Goal: Transaction & Acquisition: Book appointment/travel/reservation

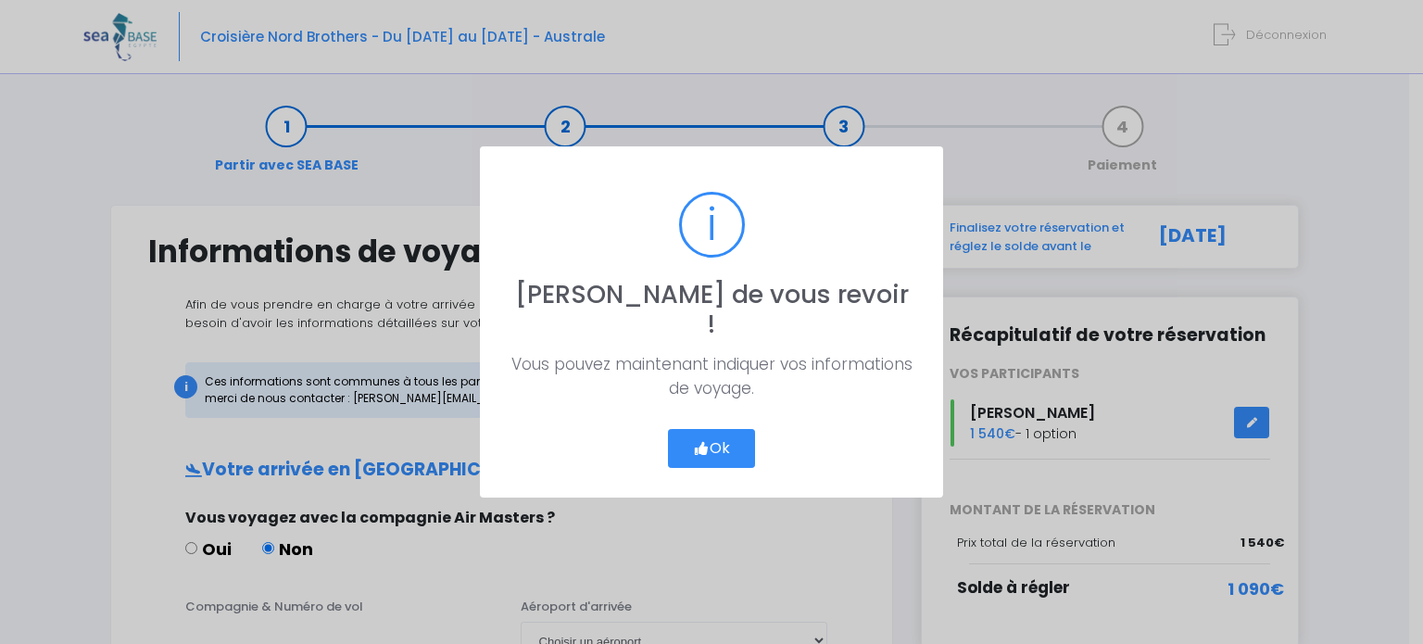
click at [699, 450] on button "Ok" at bounding box center [711, 448] width 87 height 39
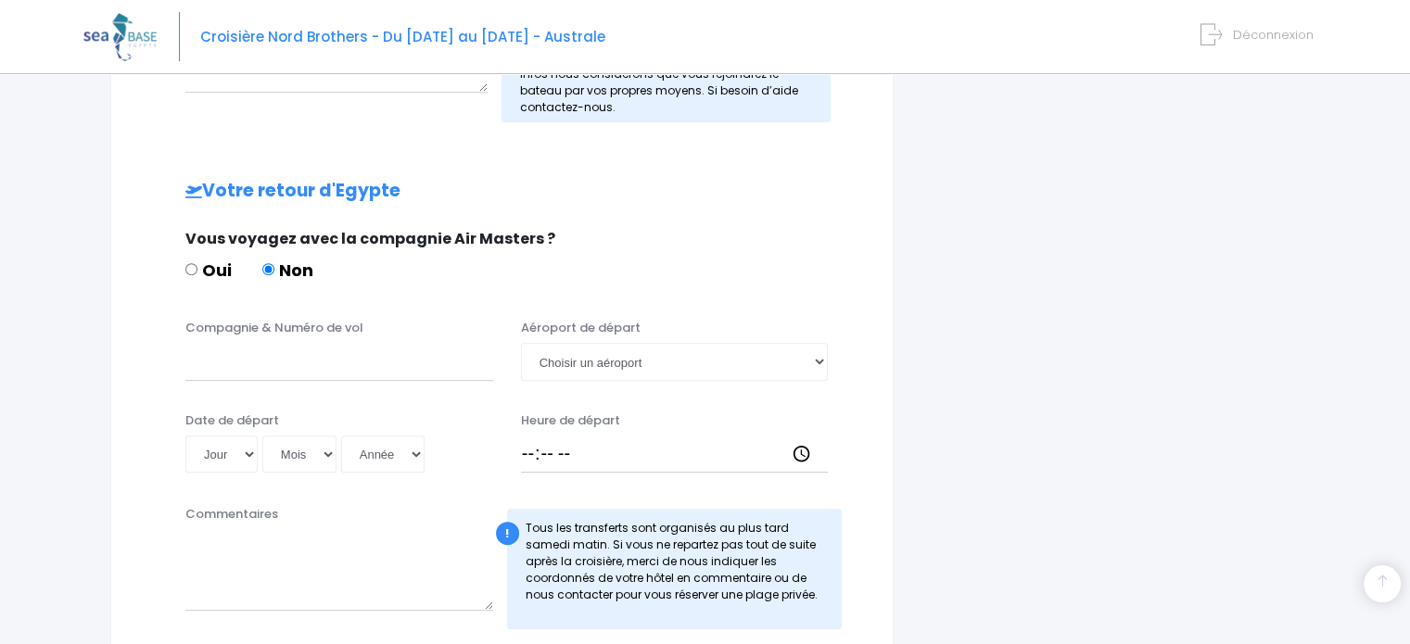
scroll to position [982, 0]
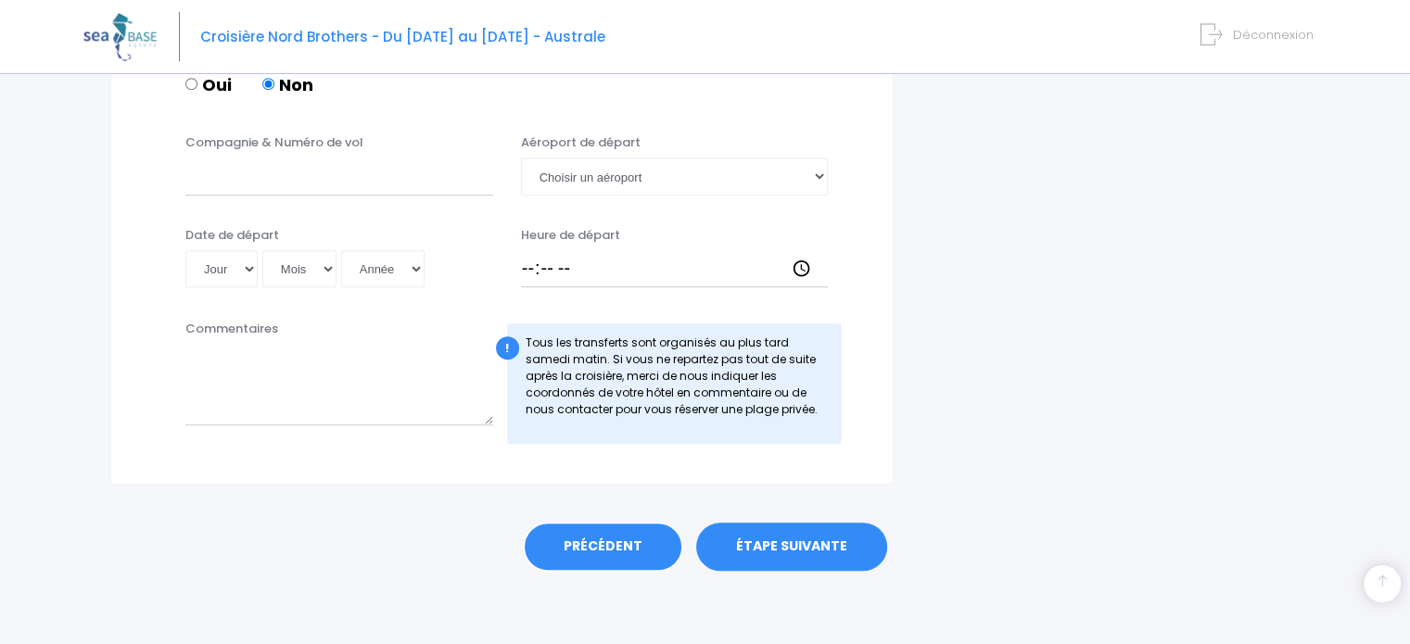
click at [576, 541] on link "PRÉCÉDENT" at bounding box center [603, 547] width 160 height 50
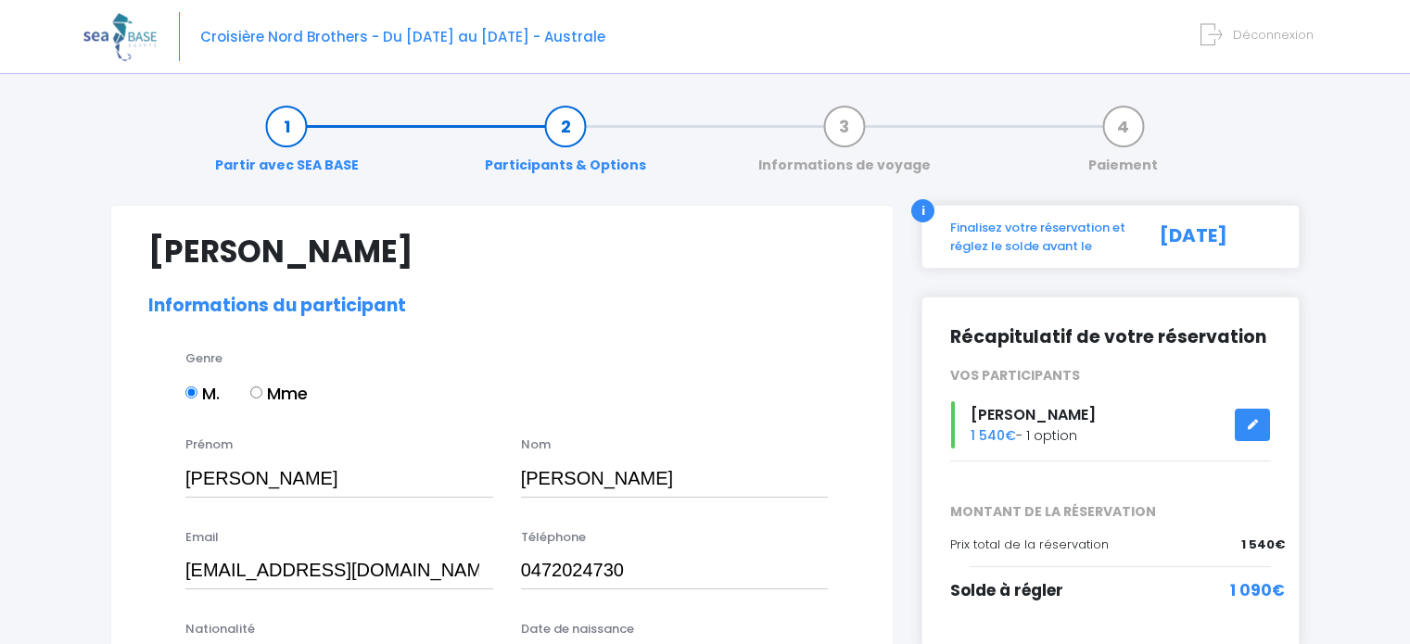
select select "[GEOGRAPHIC_DATA]"
select select "MF1"
click at [1234, 18] on div "Croisière Nord Brothers - Du [DATE] au [DATE] - Australe Déconnexion" at bounding box center [690, 37] width 1215 height 74
click at [1251, 32] on span "Déconnexion" at bounding box center [1273, 35] width 81 height 18
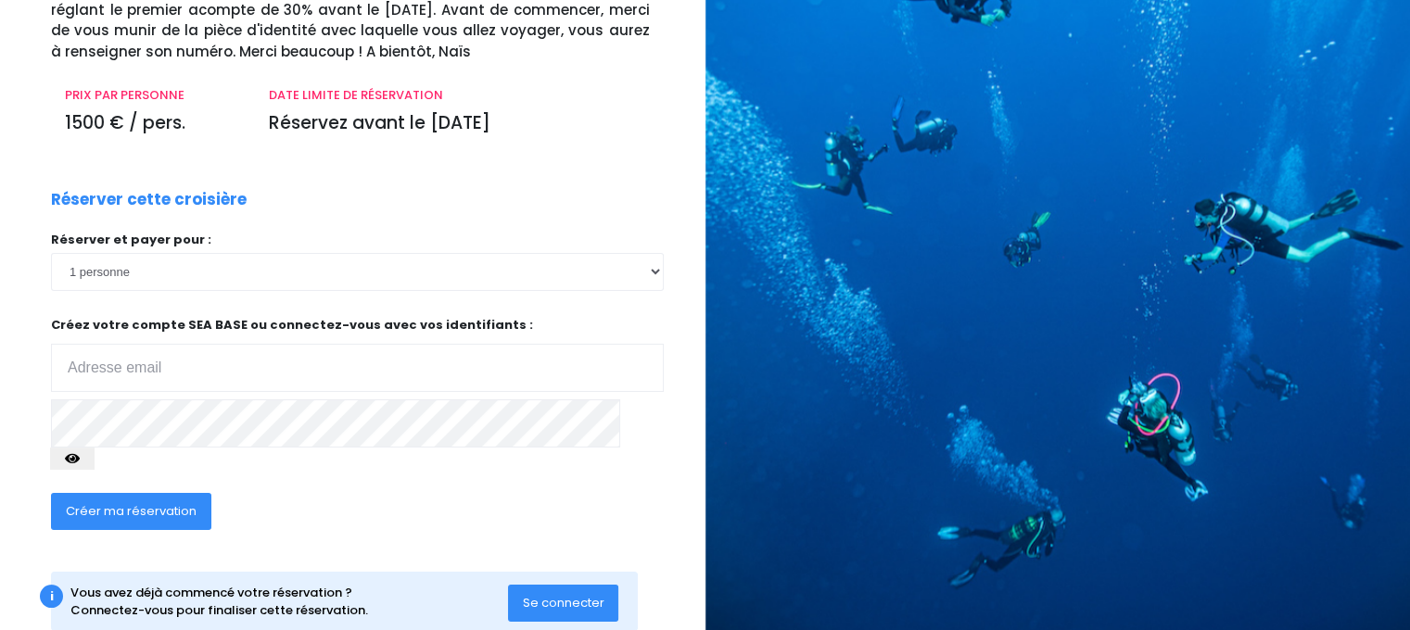
scroll to position [208, 0]
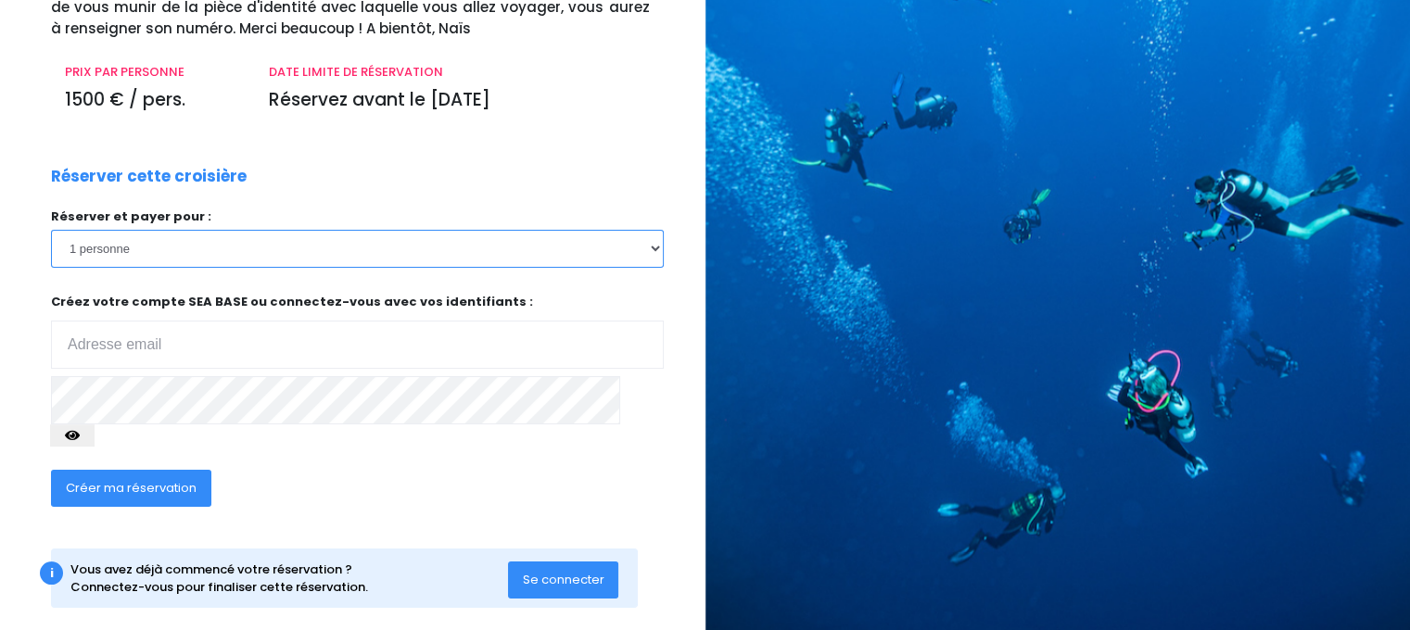
click at [605, 241] on select "1 personne 2 personnes 3 personnes 4 personnes 5 personnes" at bounding box center [357, 248] width 613 height 37
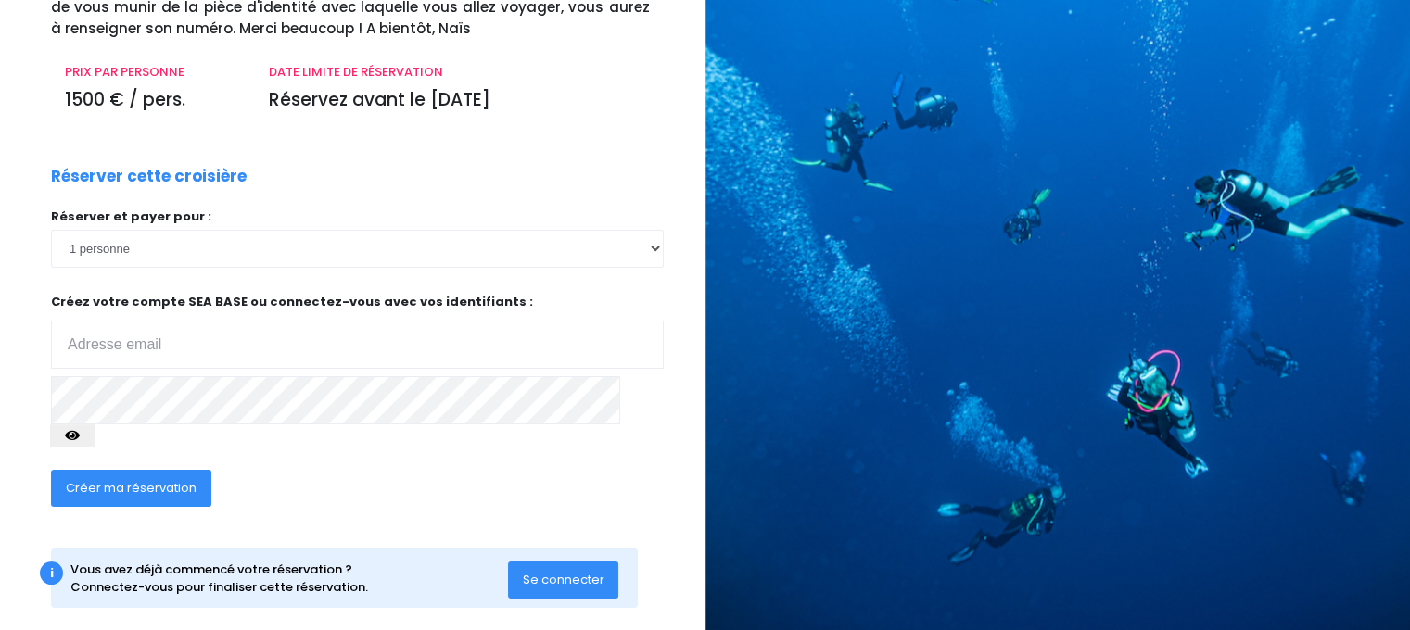
click at [518, 459] on div "Créer ma réservation" at bounding box center [292, 494] width 510 height 71
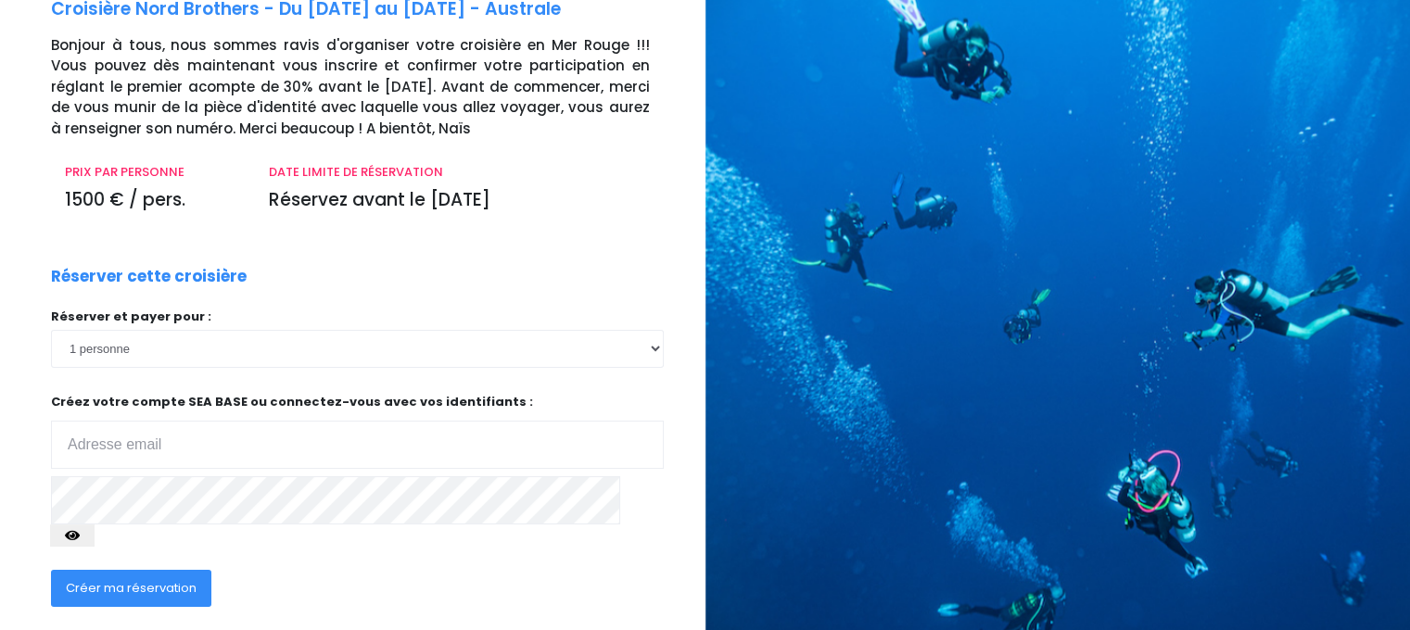
scroll to position [0, 0]
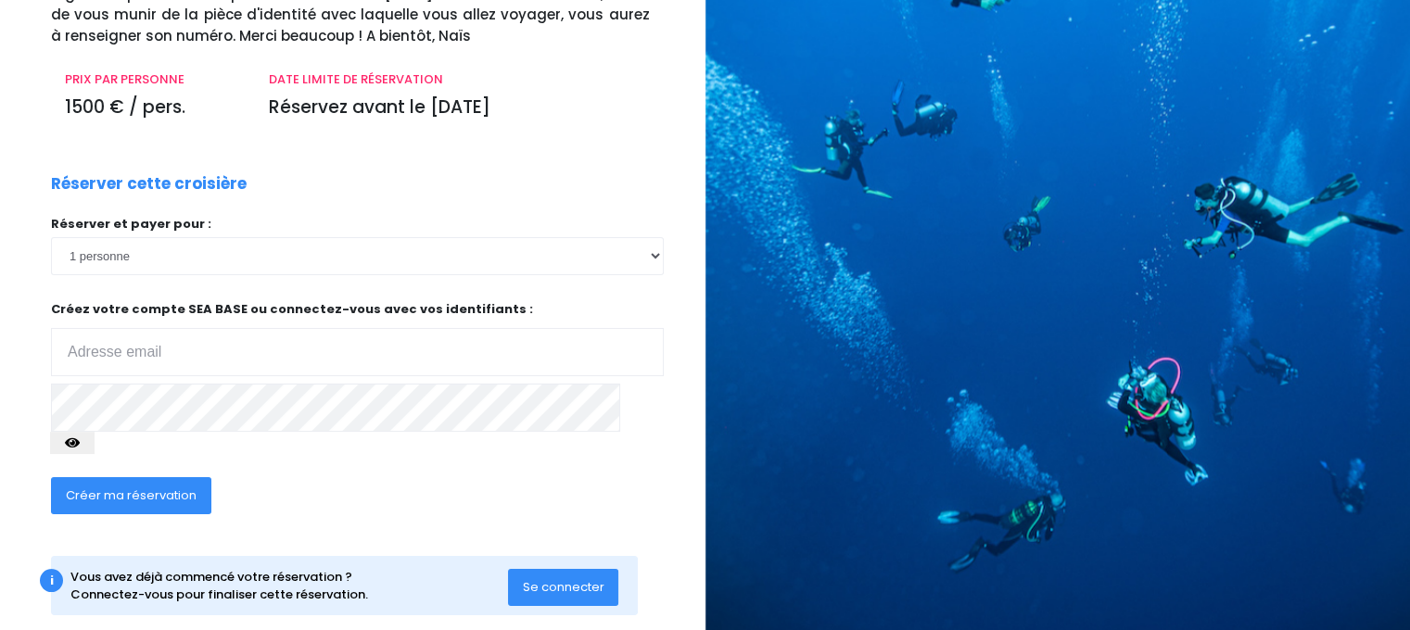
scroll to position [208, 0]
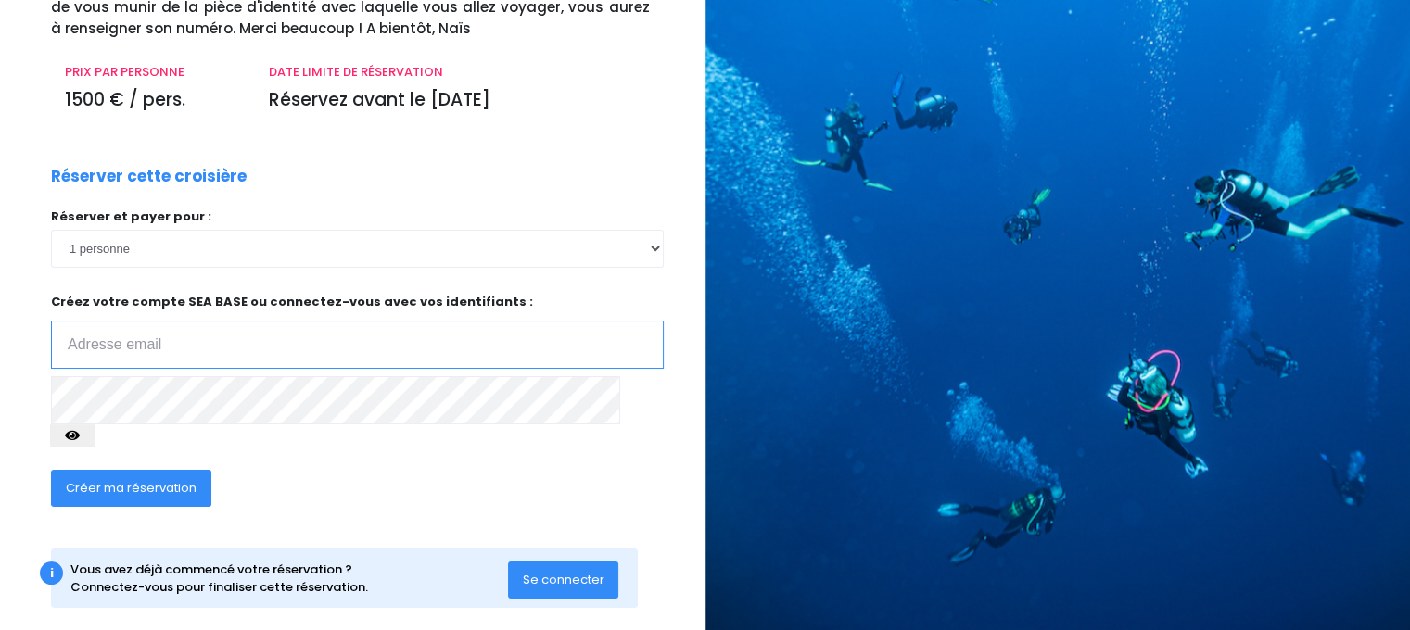
click at [169, 343] on input "email" at bounding box center [357, 345] width 613 height 48
click at [545, 574] on button "Se connecter" at bounding box center [563, 580] width 111 height 37
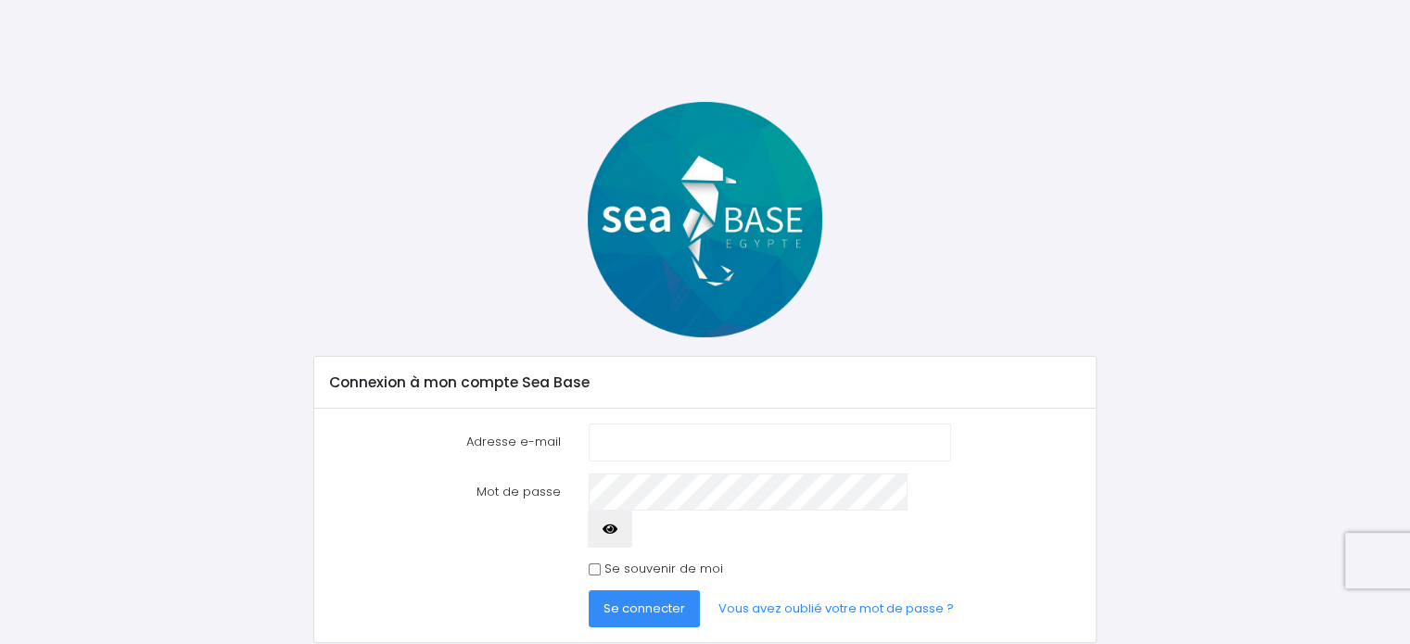
click at [660, 450] on input "Adresse e-mail" at bounding box center [768, 442] width 361 height 37
type input "[EMAIL_ADDRESS][PERSON_NAME][DOMAIN_NAME]"
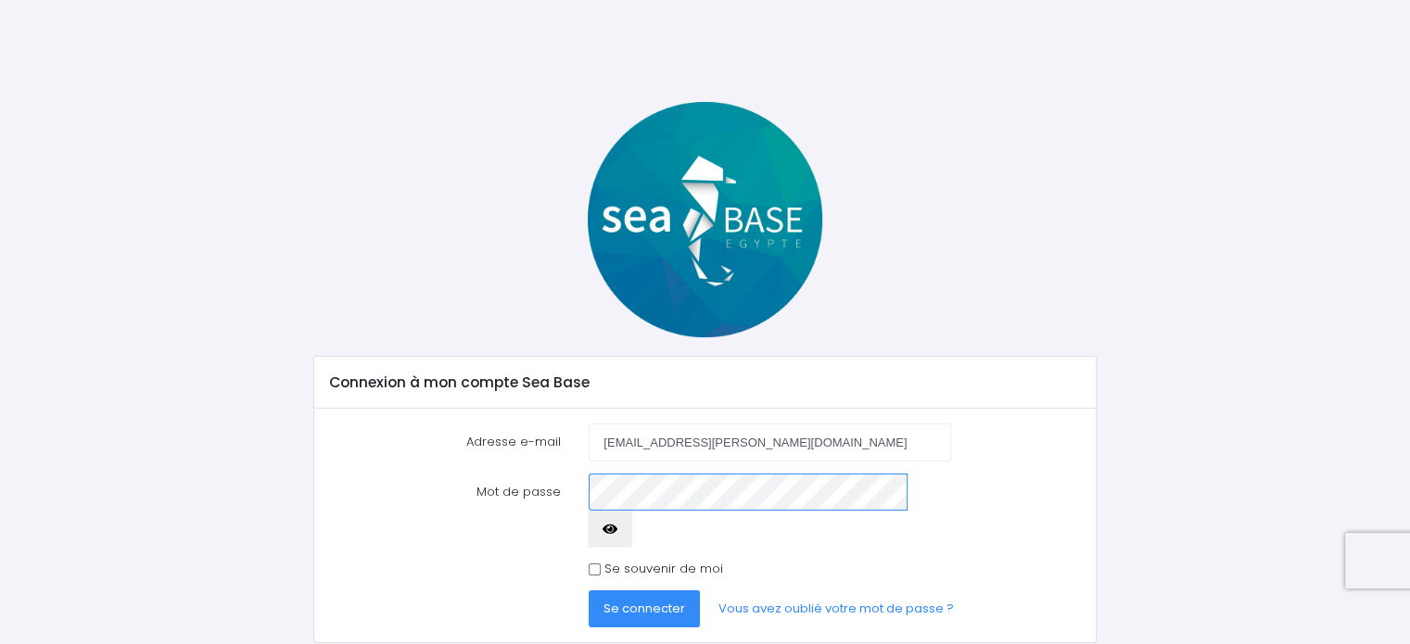
click at [588, 590] on button "Se connecter" at bounding box center [643, 608] width 111 height 37
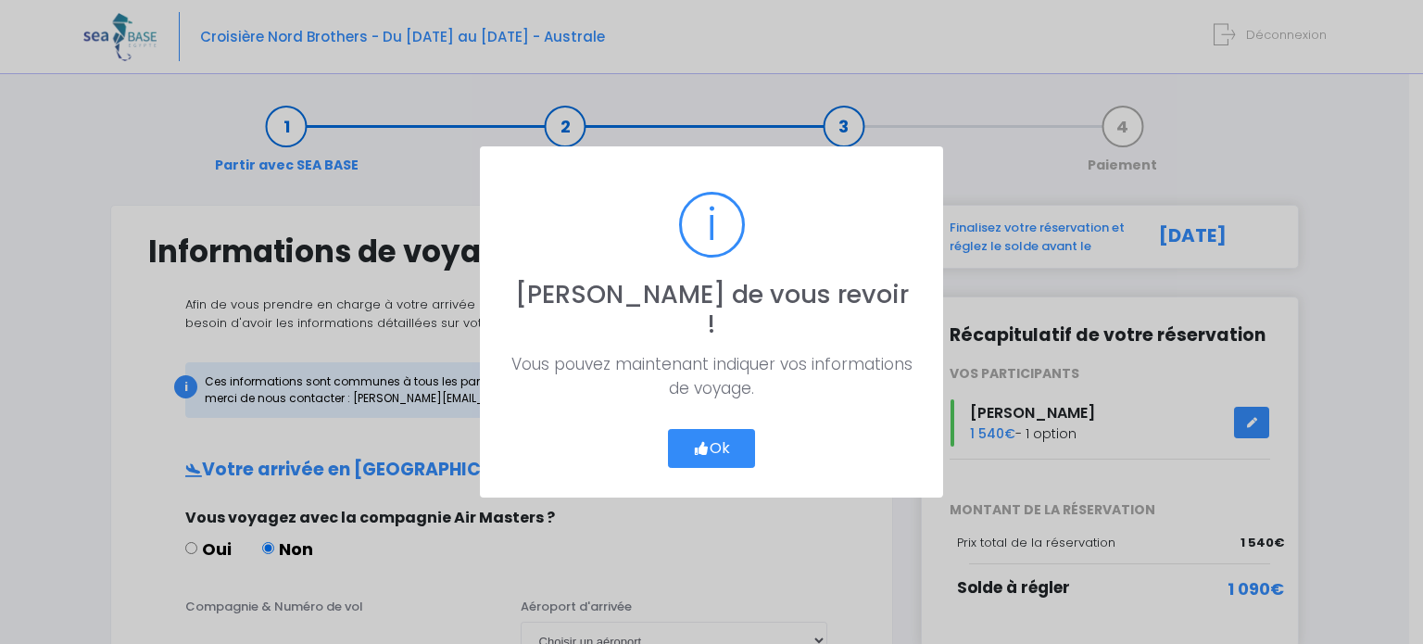
click at [684, 448] on button "Ok" at bounding box center [711, 448] width 87 height 39
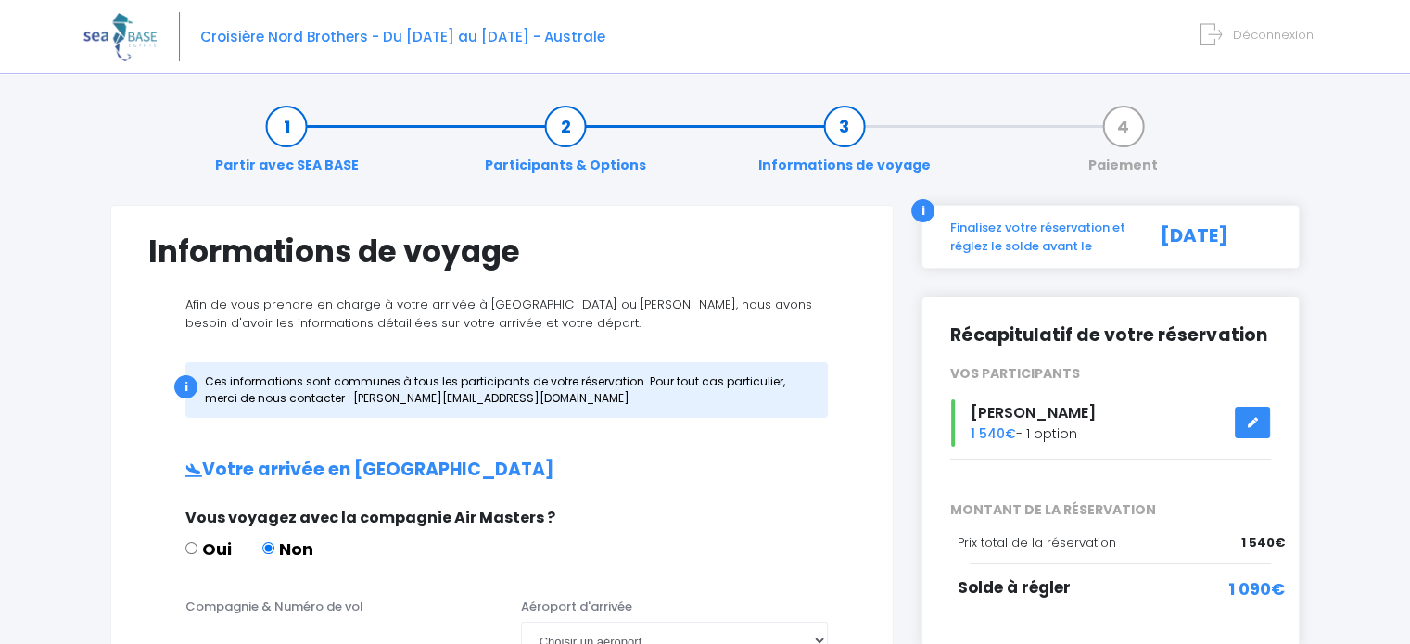
click at [291, 140] on link "Partir avec SEA BASE" at bounding box center [287, 146] width 162 height 58
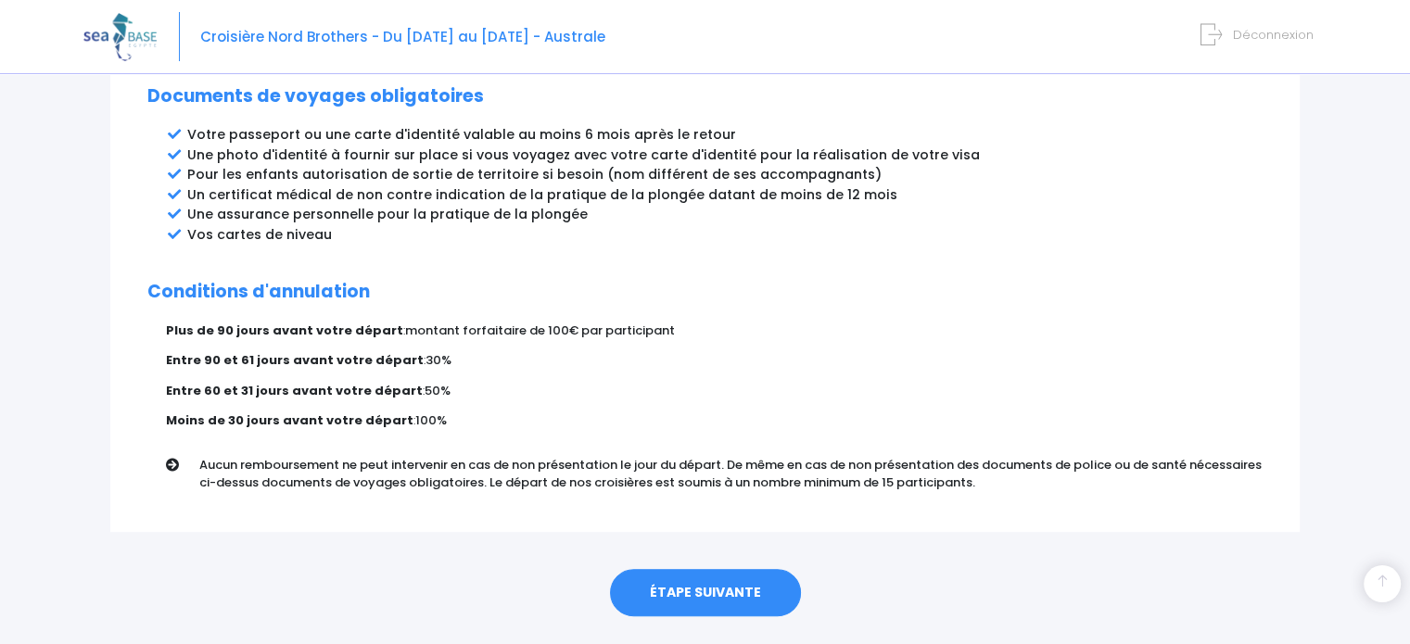
scroll to position [1031, 0]
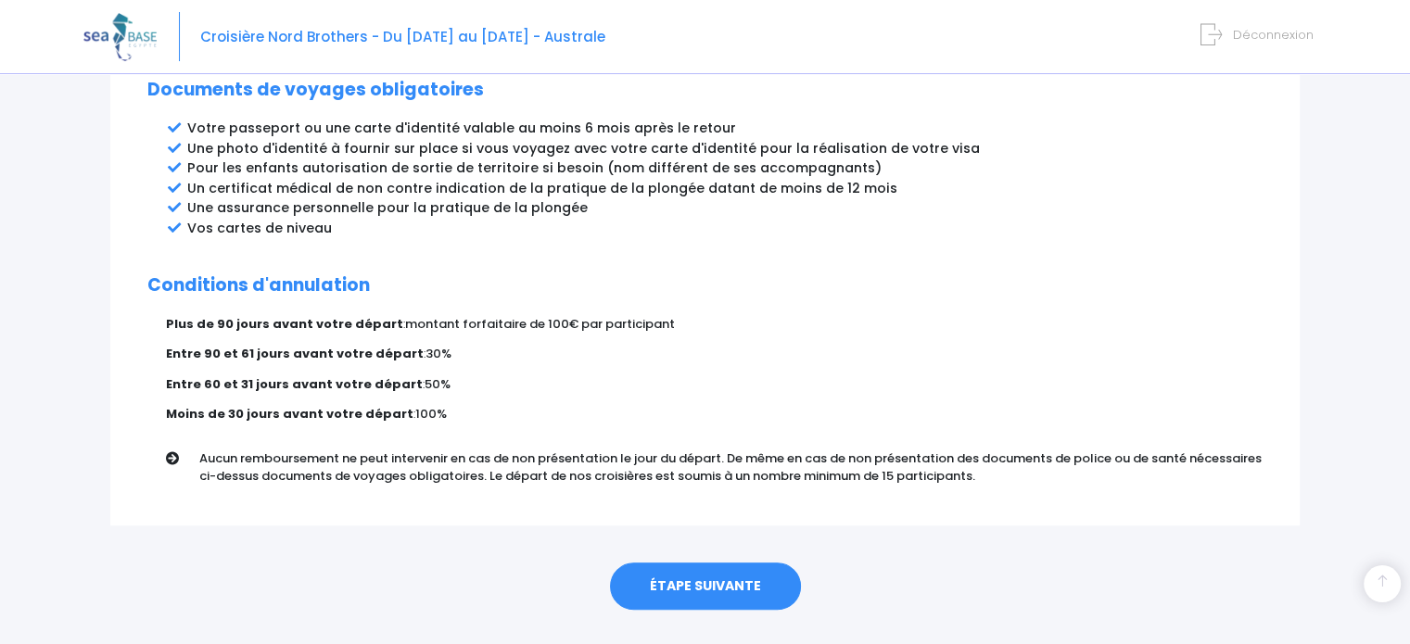
click at [756, 563] on link "ÉTAPE SUIVANTE" at bounding box center [705, 587] width 191 height 48
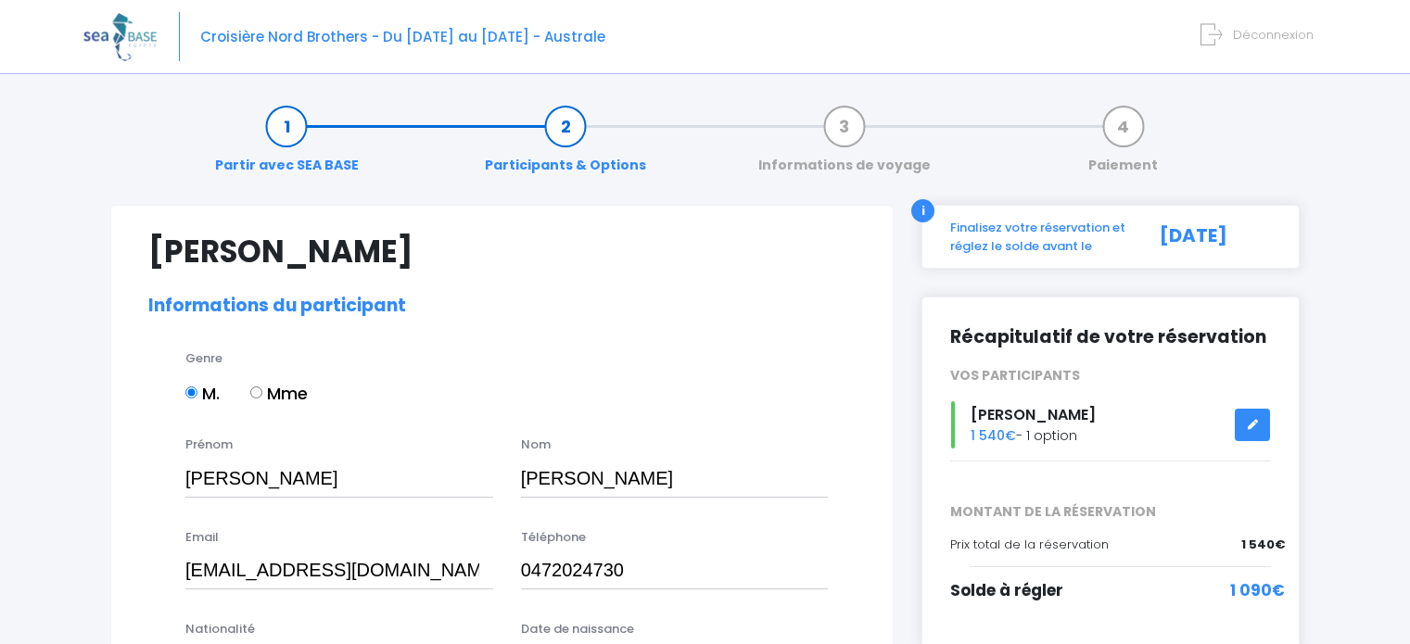
select select "[GEOGRAPHIC_DATA]"
select select "MF1"
